Goal: Information Seeking & Learning: Learn about a topic

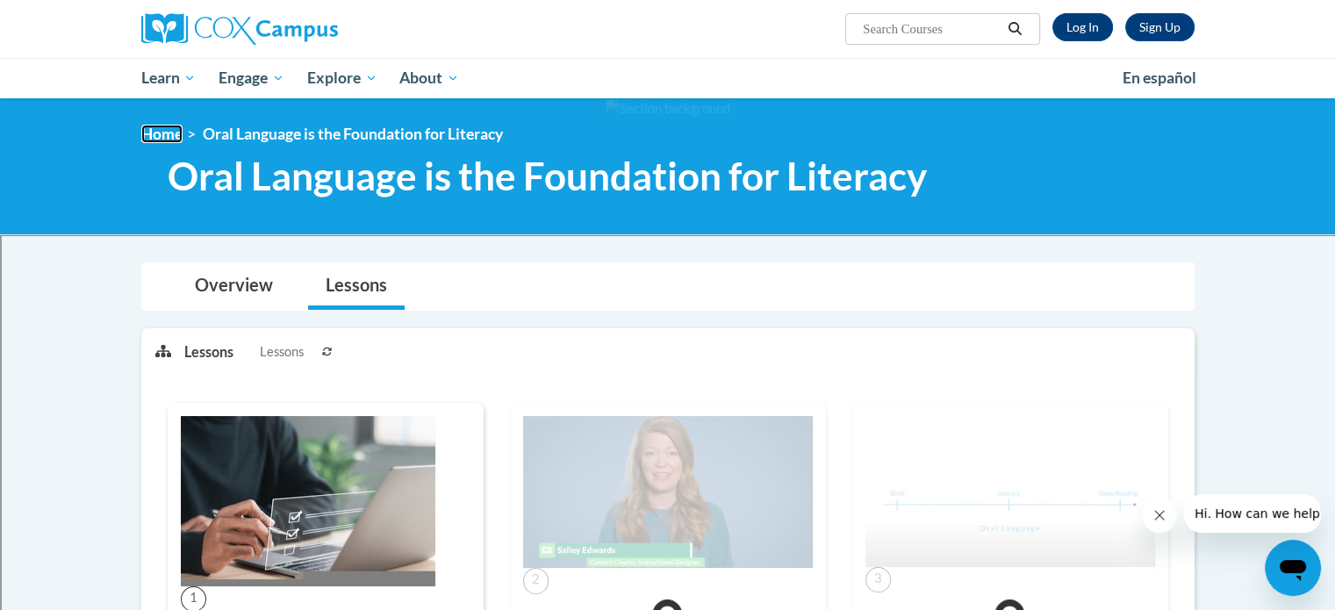
drag, startPoint x: 168, startPoint y: 131, endPoint x: 153, endPoint y: 135, distance: 16.4
click at [168, 132] on link "Home" at bounding box center [161, 134] width 41 height 18
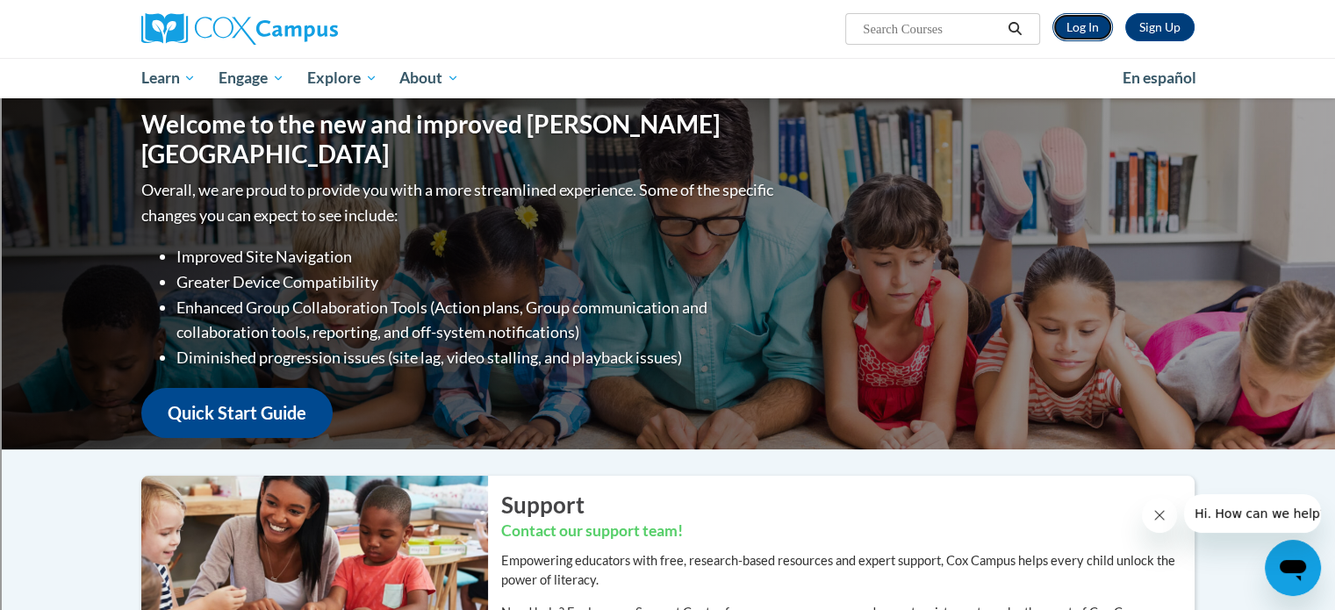
click at [1067, 31] on link "Log In" at bounding box center [1082, 27] width 61 height 28
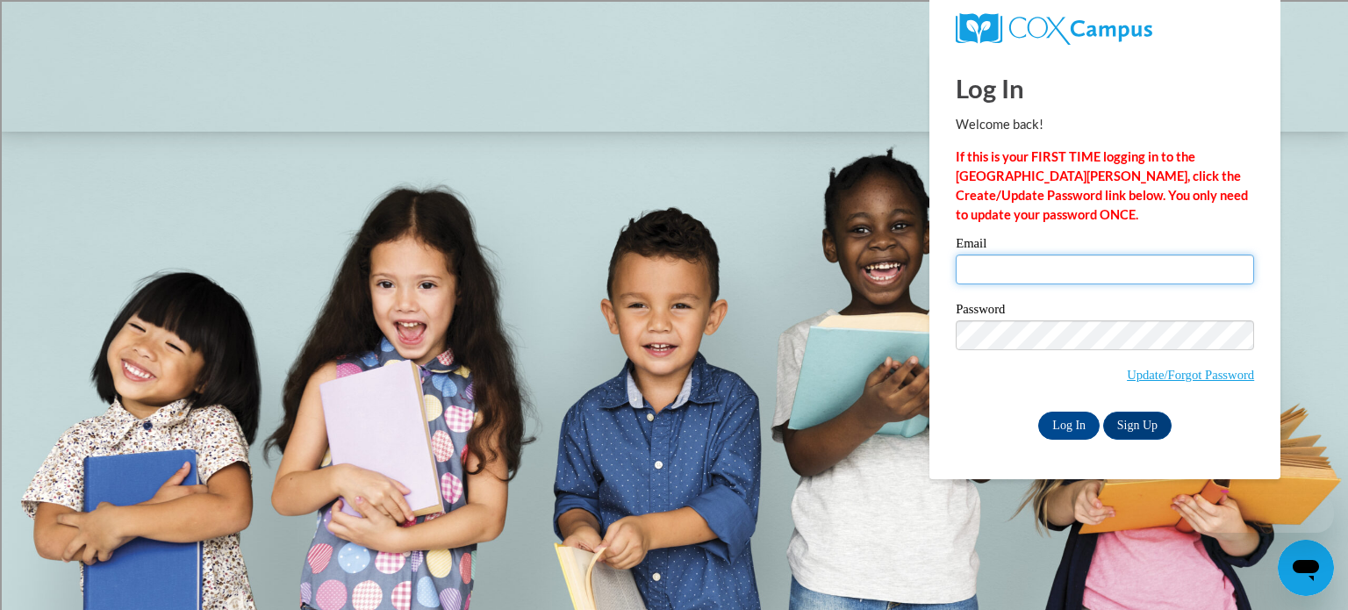
type input "liless@tcitys.org"
click at [1081, 280] on input "liless@tcitys.org" at bounding box center [1105, 269] width 298 height 30
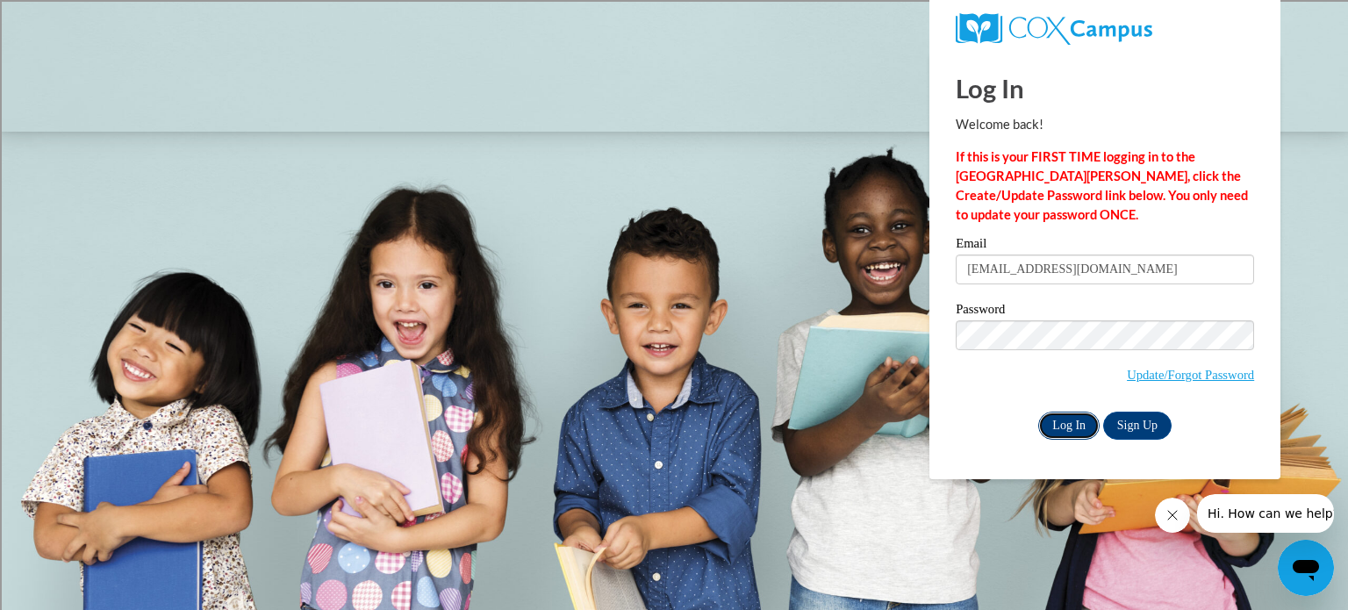
click at [1071, 427] on input "Log In" at bounding box center [1068, 426] width 61 height 28
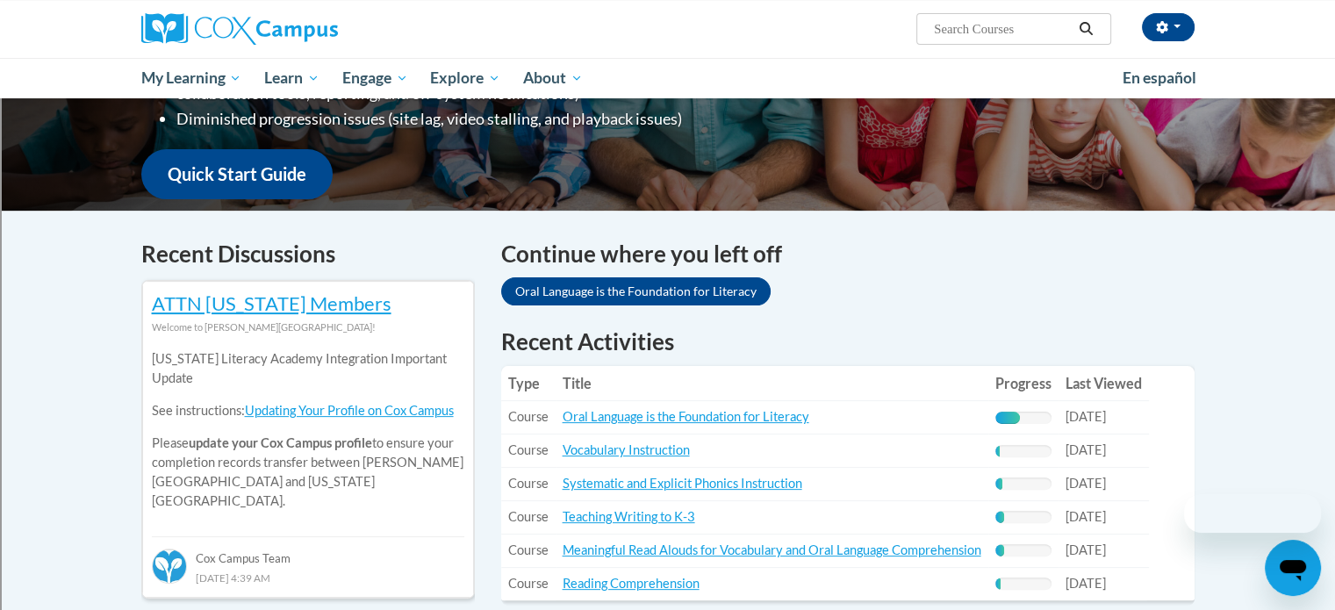
scroll to position [439, 0]
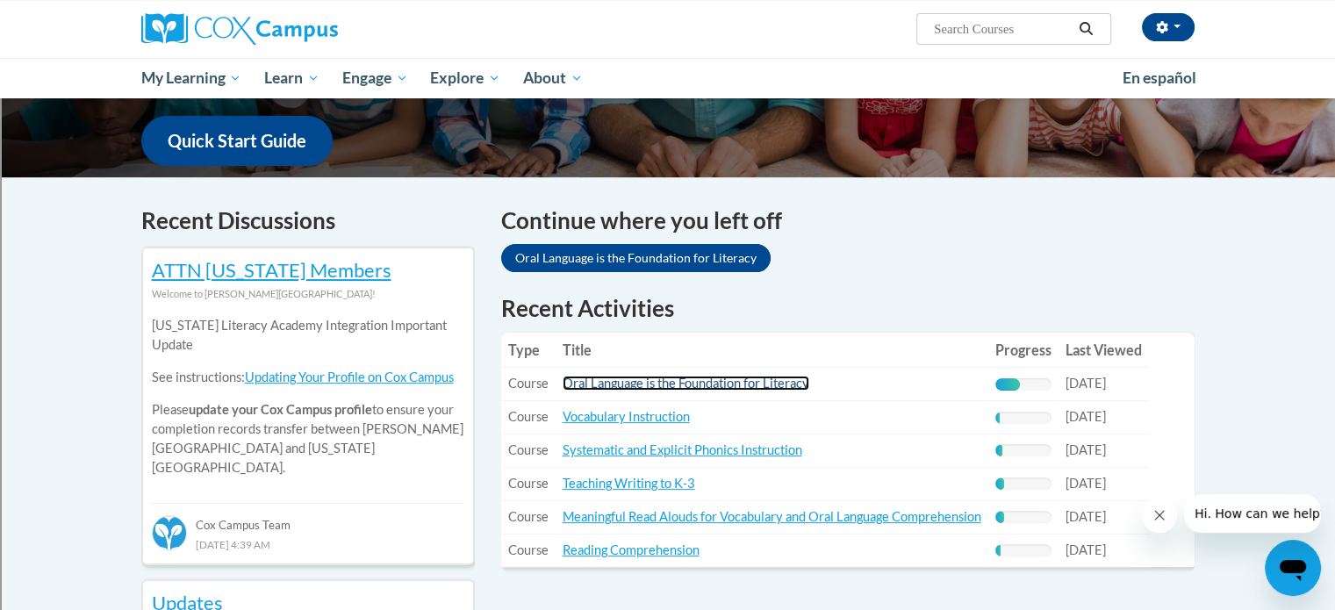
click at [740, 383] on link "Oral Language is the Foundation for Literacy" at bounding box center [685, 383] width 247 height 15
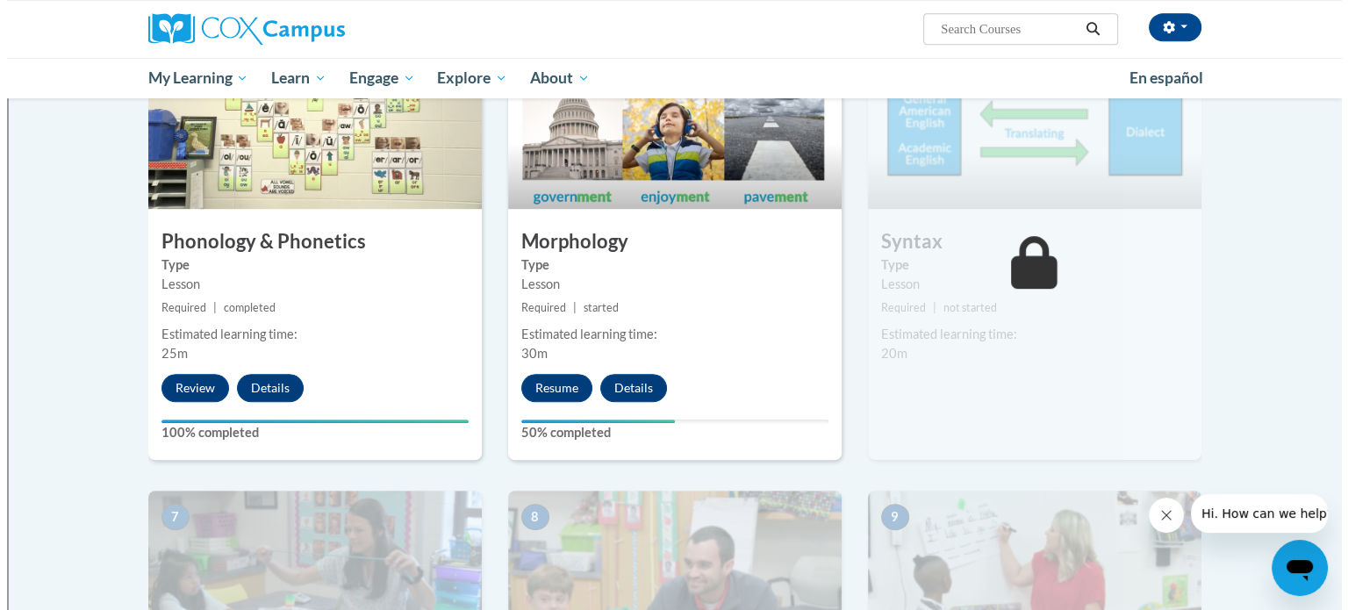
scroll to position [965, 0]
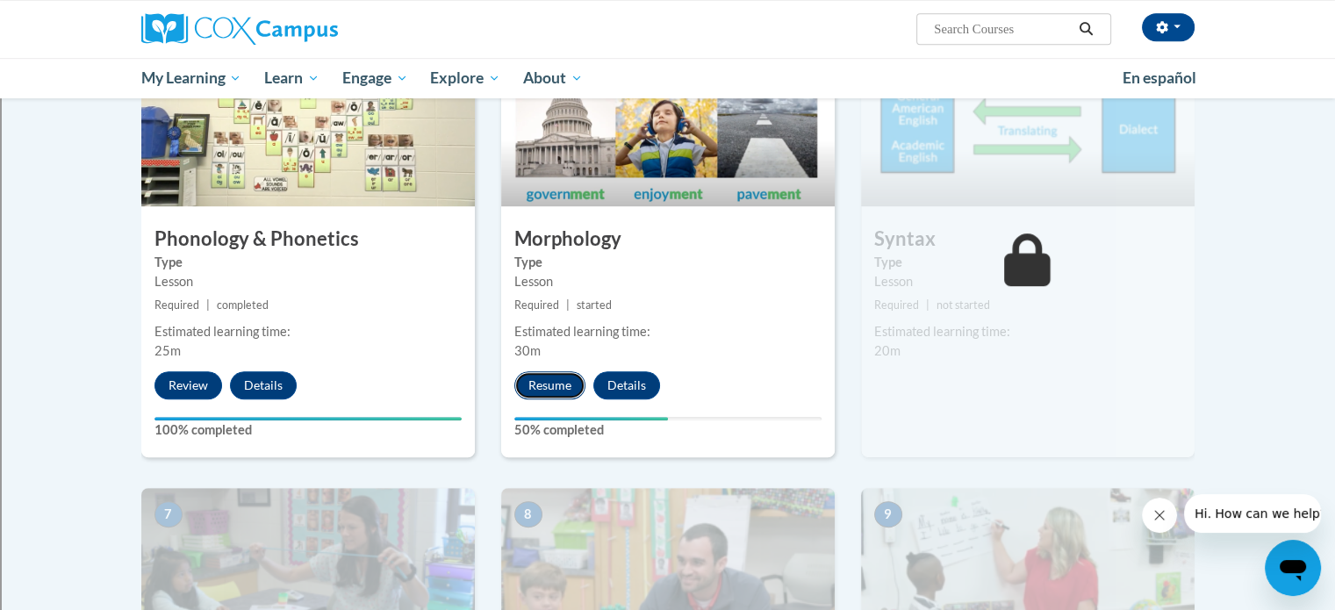
click at [553, 384] on button "Resume" at bounding box center [549, 385] width 71 height 28
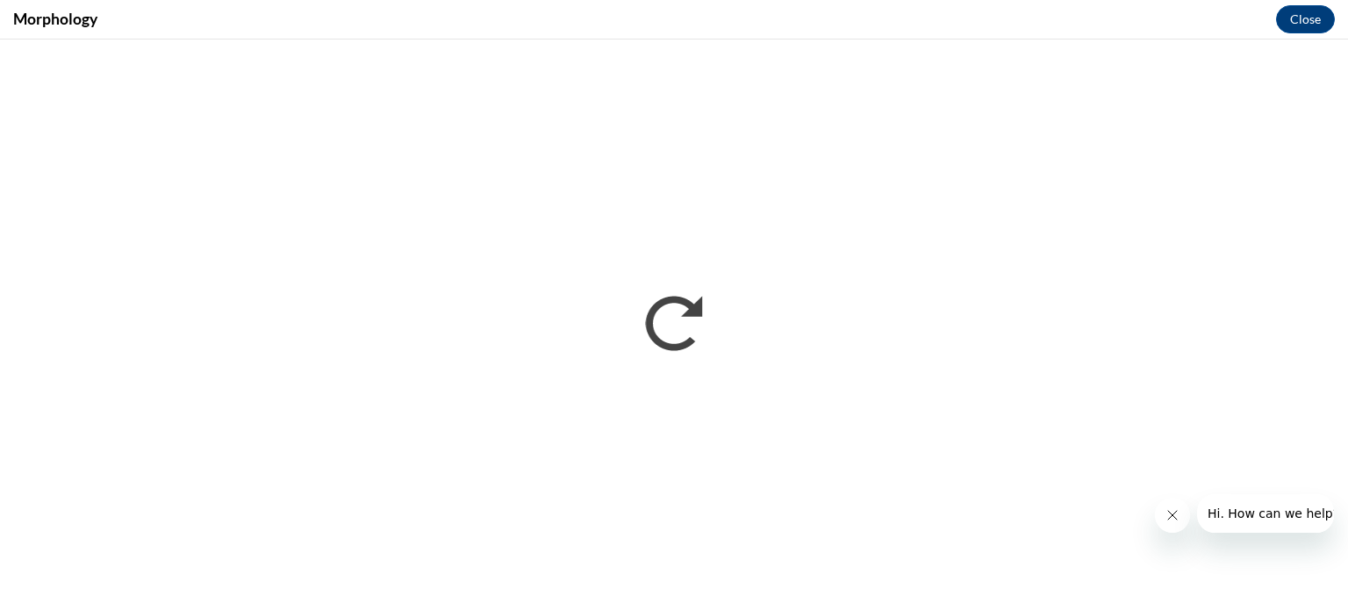
scroll to position [0, 0]
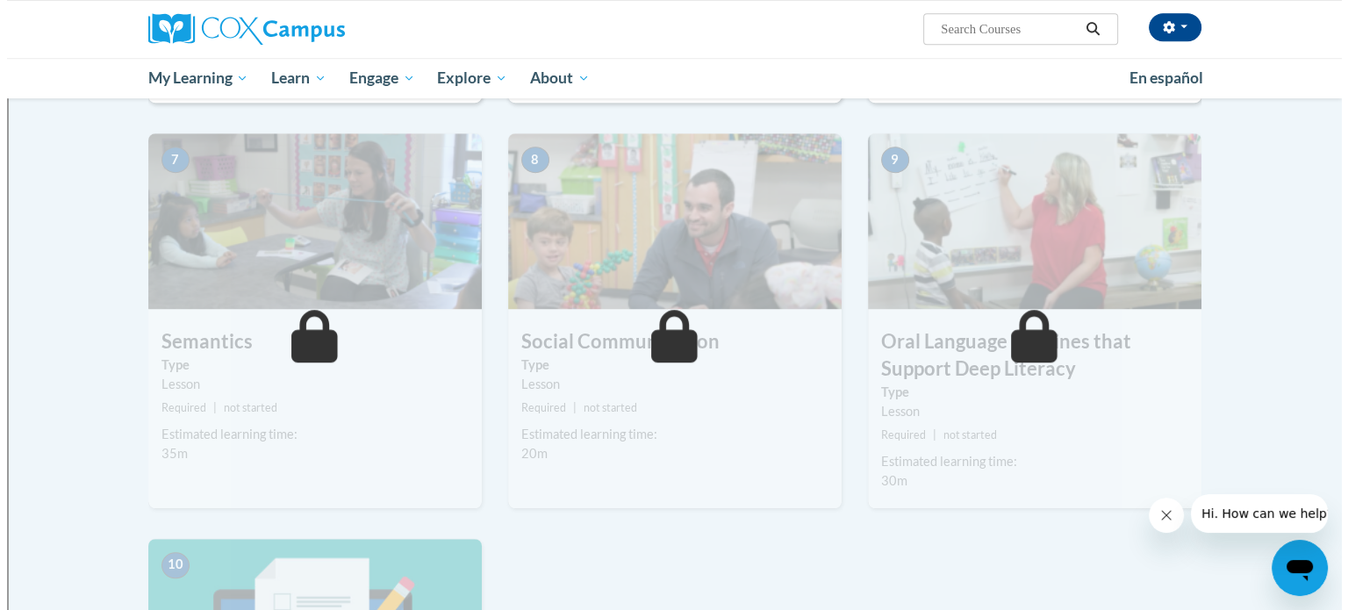
scroll to position [1229, 0]
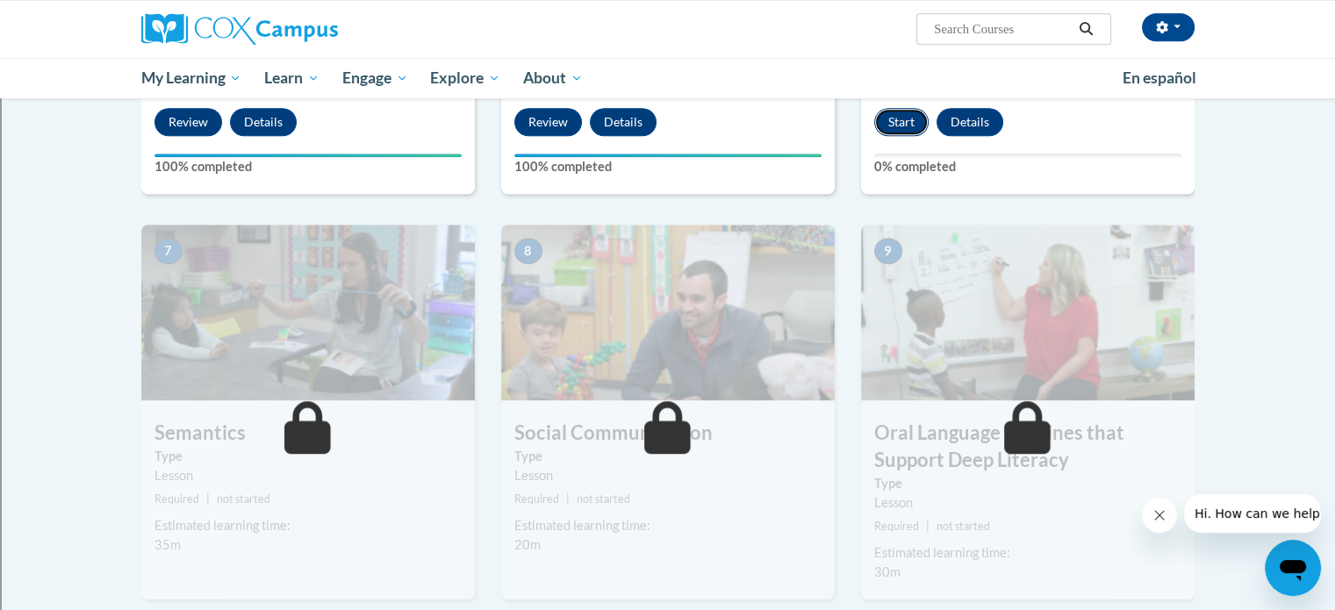
click at [892, 123] on button "Start" at bounding box center [901, 122] width 54 height 28
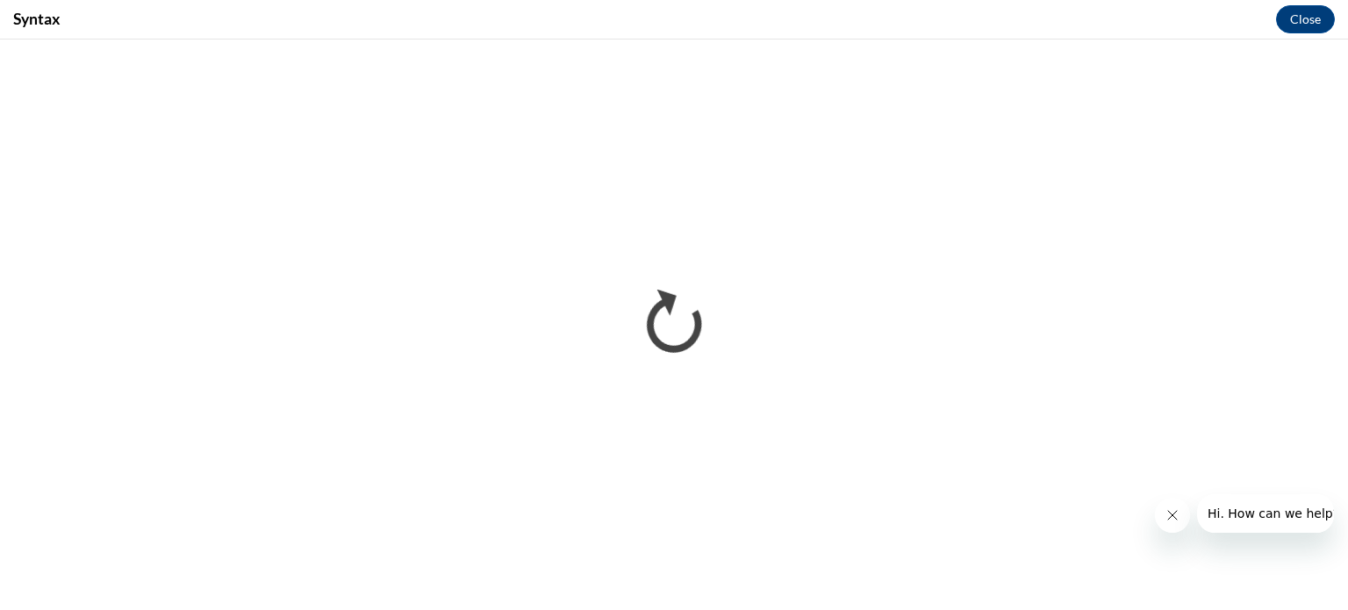
scroll to position [0, 0]
